Goal: Task Accomplishment & Management: Use online tool/utility

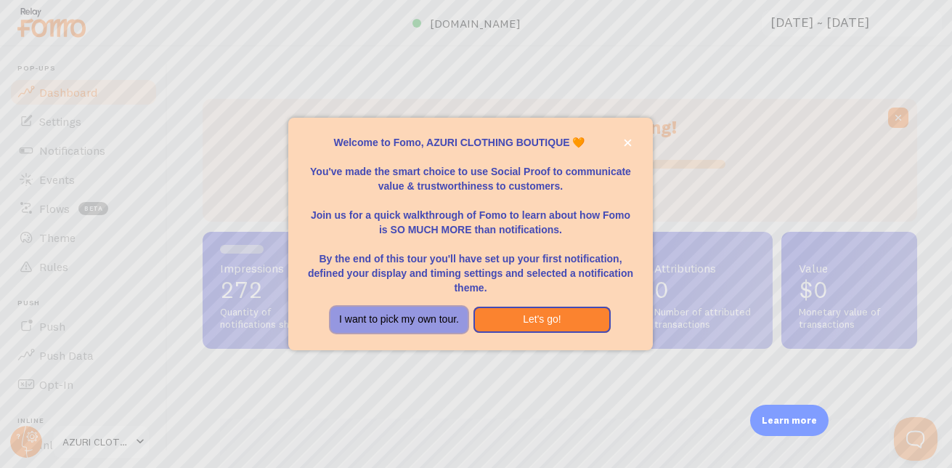
click at [430, 317] on button "I want to pick my own tour." at bounding box center [399, 320] width 137 height 26
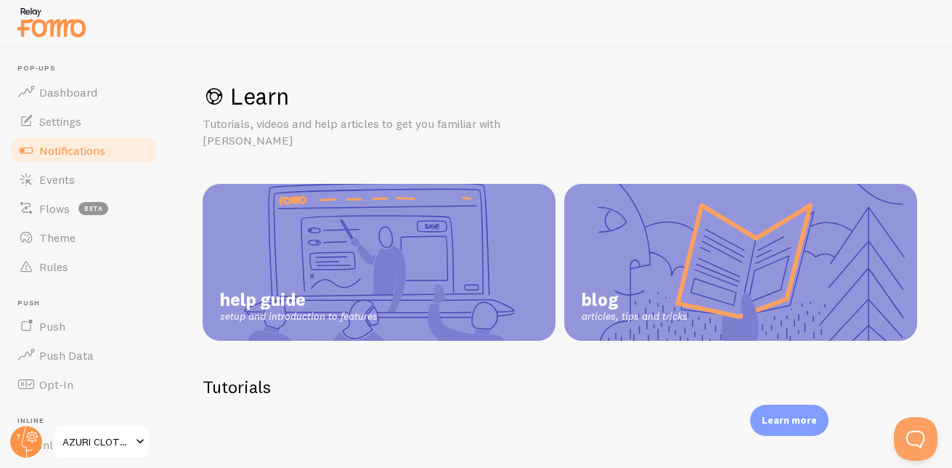
click at [76, 148] on span "Notifications" at bounding box center [72, 150] width 66 height 15
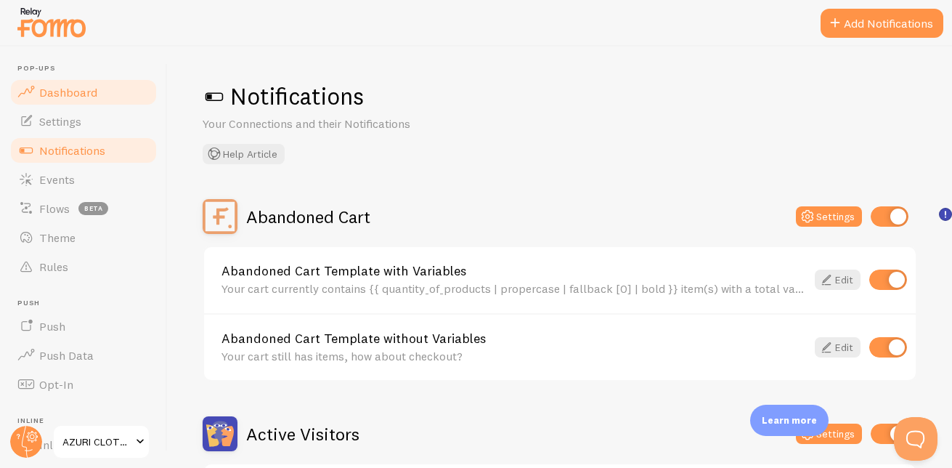
click at [89, 93] on span "Dashboard" at bounding box center [68, 92] width 58 height 15
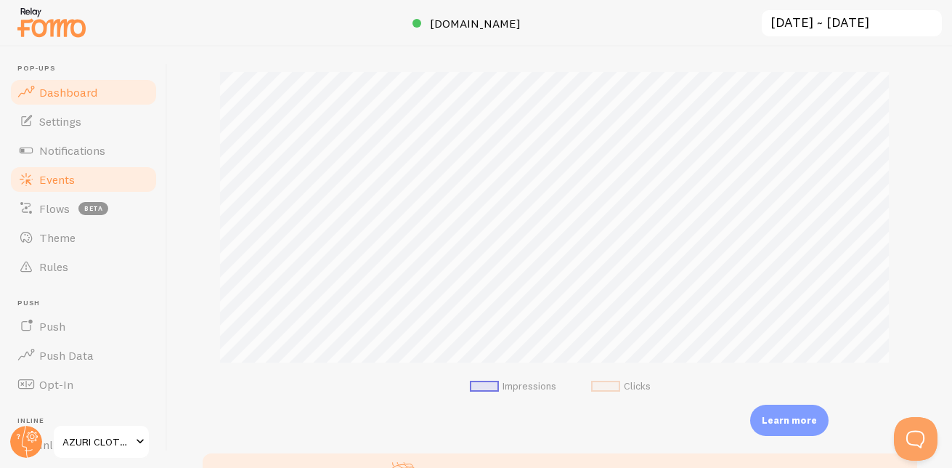
click at [78, 169] on link "Events" at bounding box center [84, 179] width 150 height 29
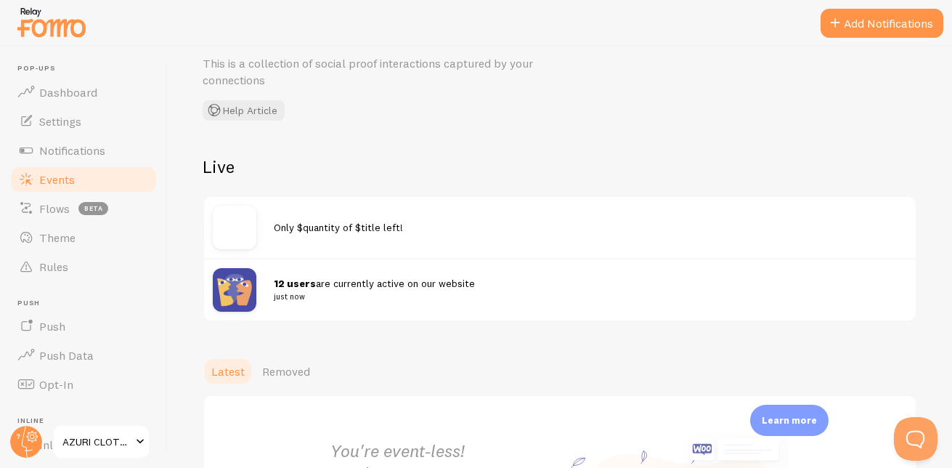
scroll to position [60, 0]
click at [896, 26] on button "Add Notifications" at bounding box center [882, 23] width 123 height 29
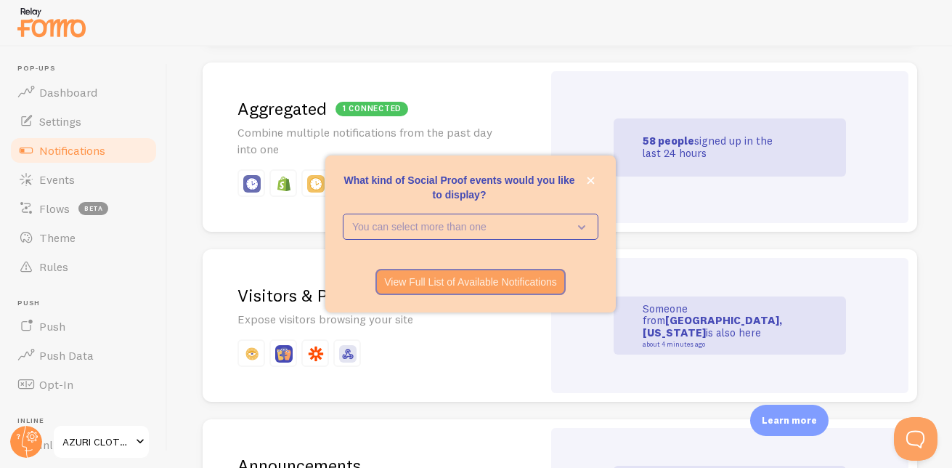
scroll to position [679, 0]
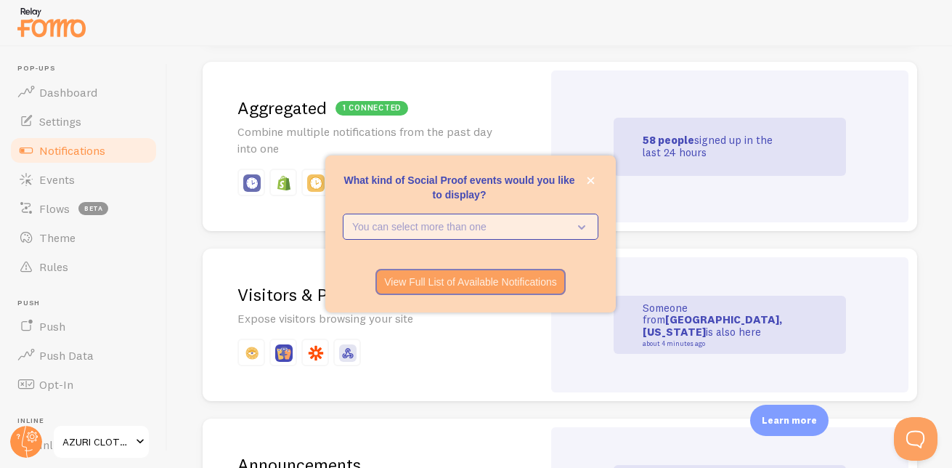
click at [531, 221] on p "You can select more than one" at bounding box center [460, 226] width 216 height 15
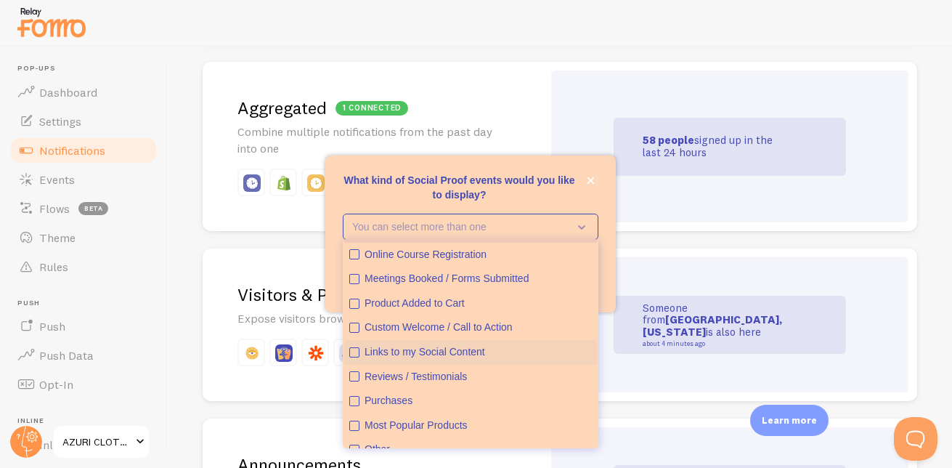
scroll to position [38, 0]
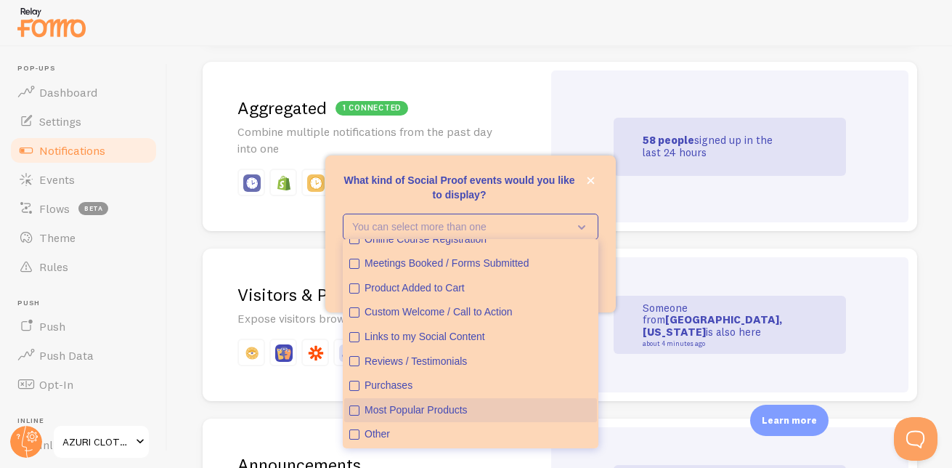
click at [356, 409] on icon "Most Popular Products" at bounding box center [354, 410] width 5 height 5
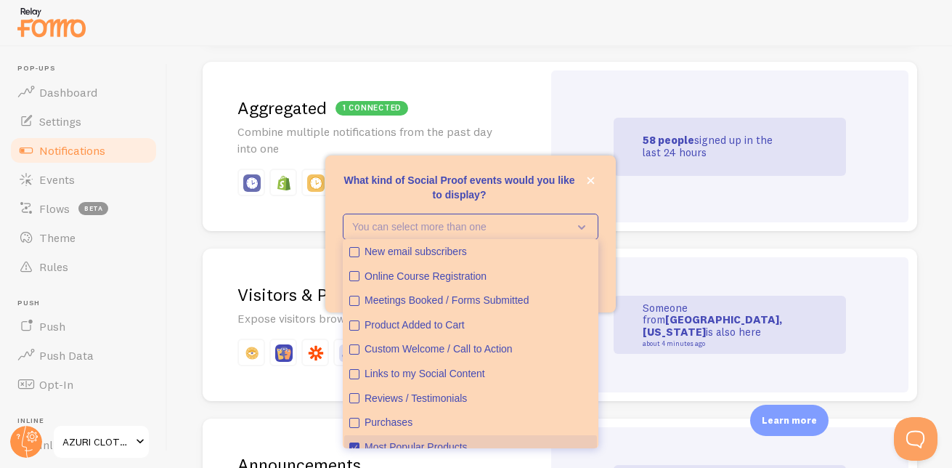
scroll to position [0, 0]
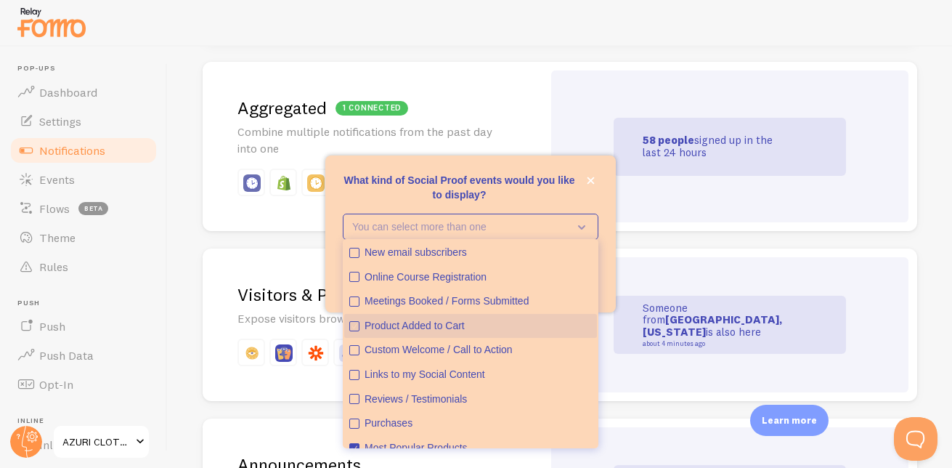
click at [356, 324] on icon "Product Added to Cart" at bounding box center [354, 326] width 9 height 9
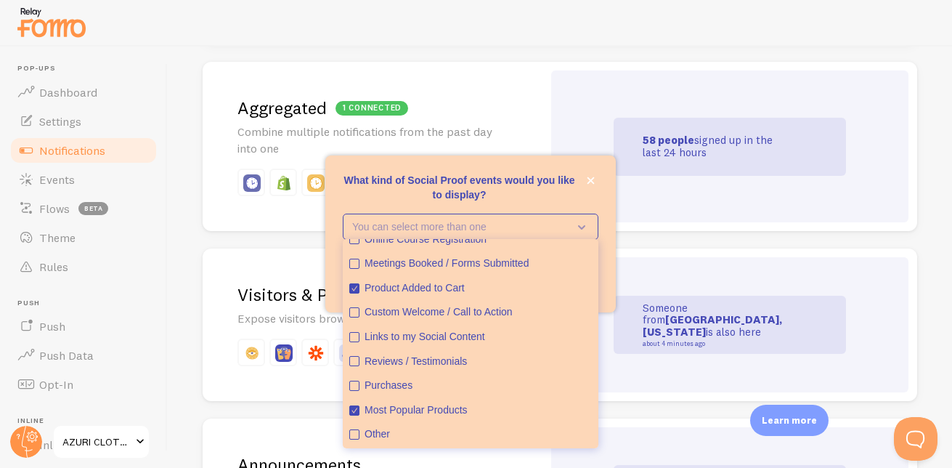
click at [540, 201] on p "What kind of Social Proof events would you like to display?" at bounding box center [471, 187] width 256 height 29
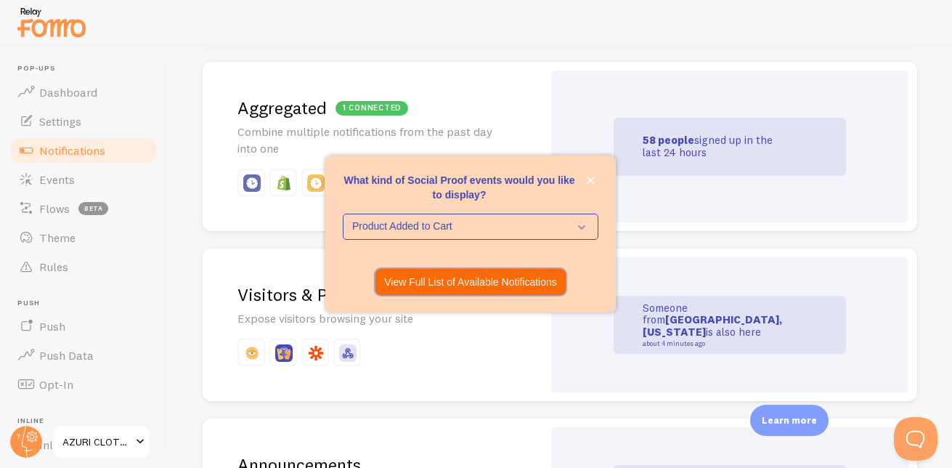
click at [488, 288] on p "View Full List of Available Notifications" at bounding box center [470, 282] width 173 height 15
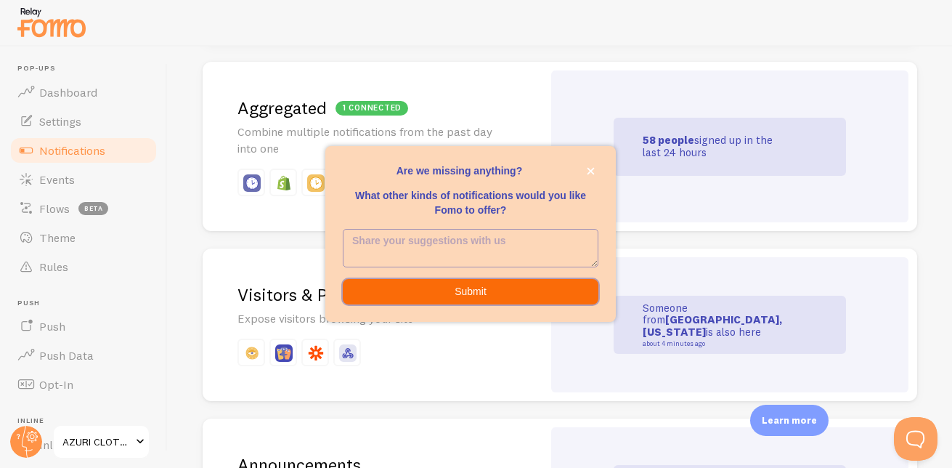
click at [476, 294] on button "Submit" at bounding box center [471, 292] width 256 height 26
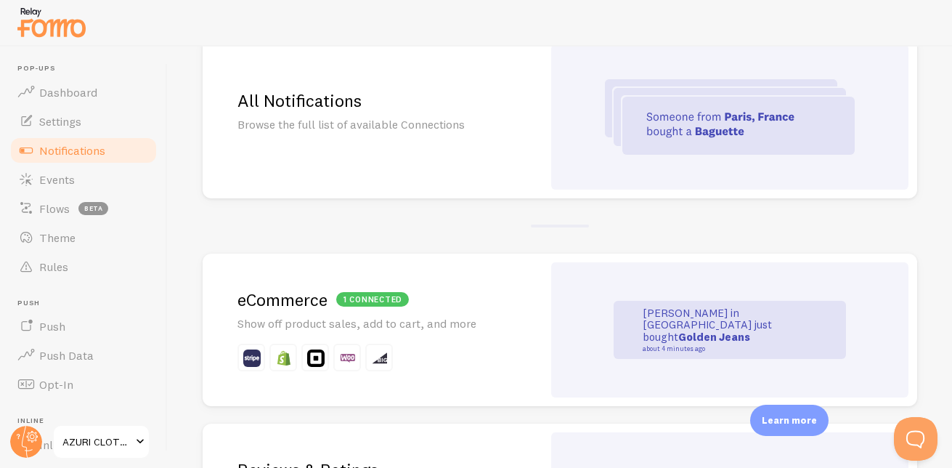
scroll to position [149, 0]
click at [578, 328] on div "[PERSON_NAME] in [GEOGRAPHIC_DATA] just bought Golden Jeans about 4 minutes ago" at bounding box center [729, 329] width 357 height 135
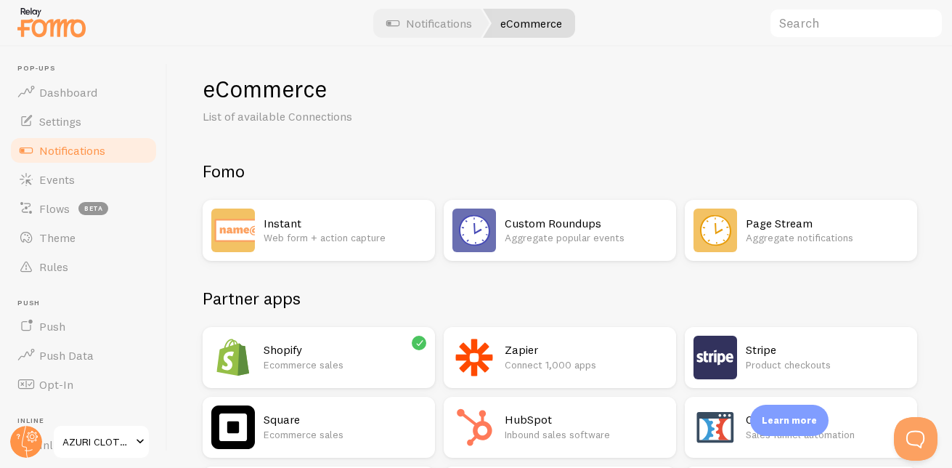
scroll to position [7, 0]
click at [613, 230] on div "Custom Roundups Aggregate popular events" at bounding box center [560, 231] width 232 height 61
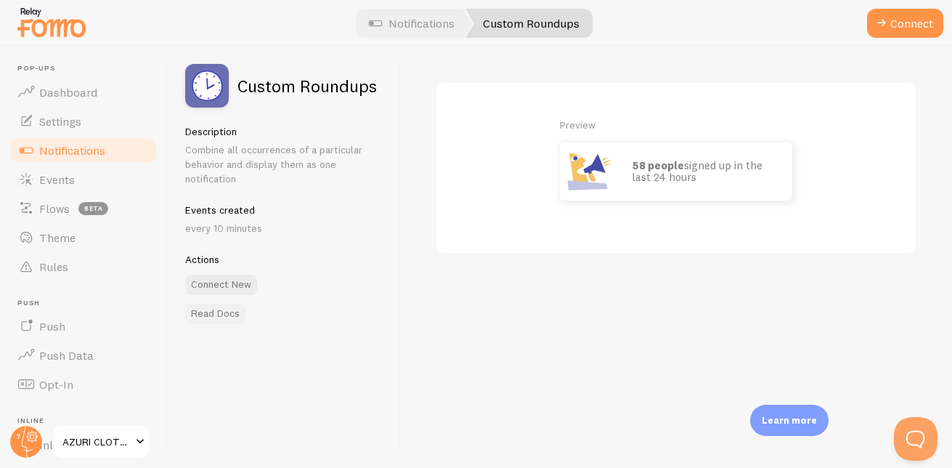
click at [211, 315] on link "Read Docs" at bounding box center [215, 314] width 60 height 20
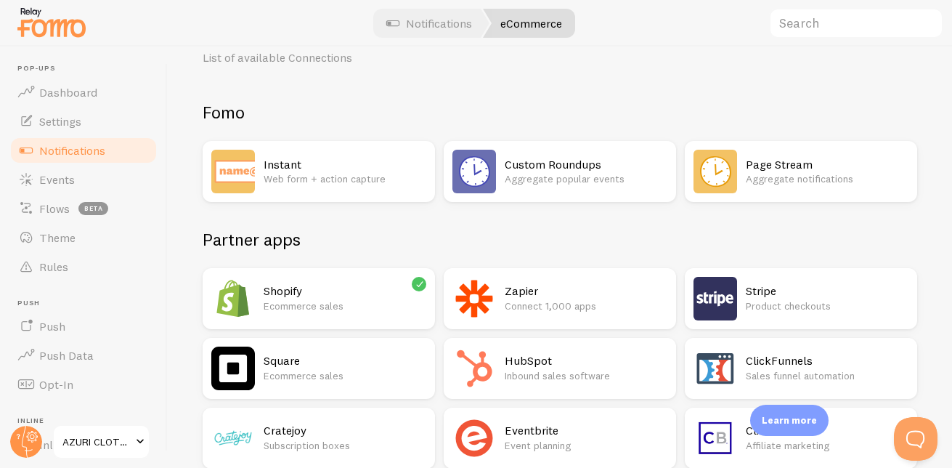
scroll to position [67, 0]
click at [270, 195] on div "Instant Web form + action capture" at bounding box center [319, 170] width 232 height 61
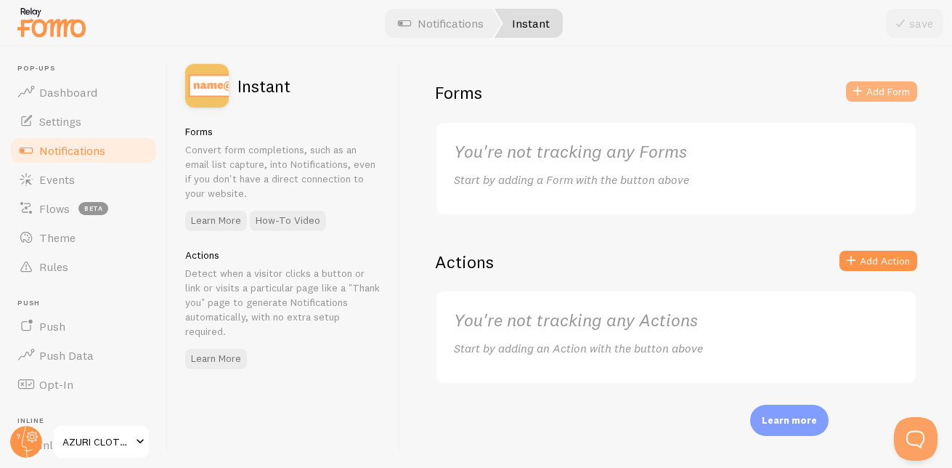
click at [867, 86] on button "Add Form" at bounding box center [881, 91] width 71 height 20
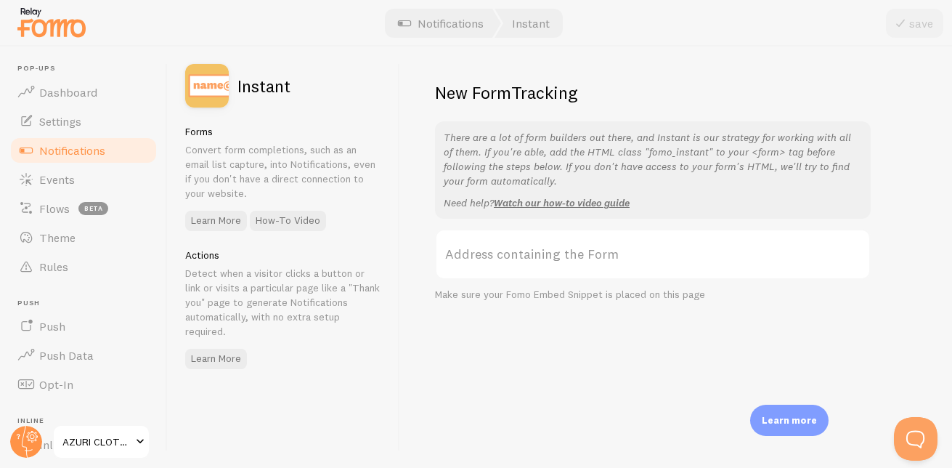
click at [647, 262] on label "Address containing the Form" at bounding box center [653, 254] width 436 height 51
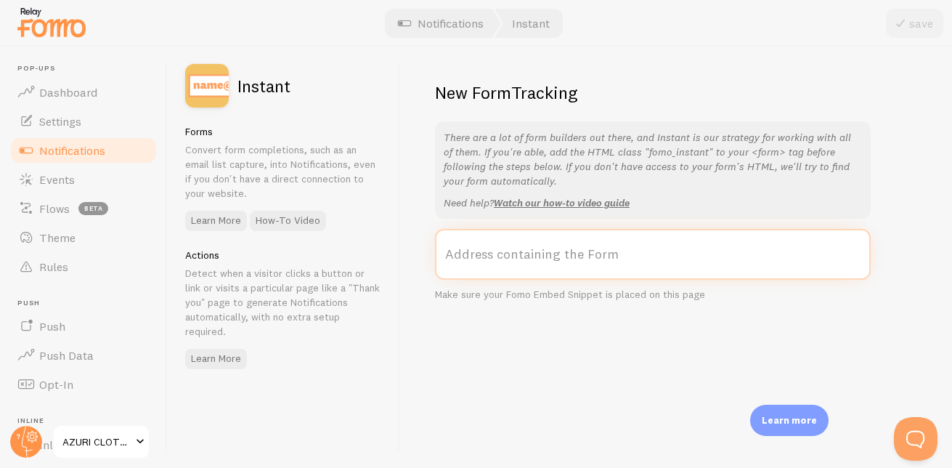
click at [647, 262] on input "Address containing the Form" at bounding box center [653, 254] width 436 height 51
